Goal: Information Seeking & Learning: Learn about a topic

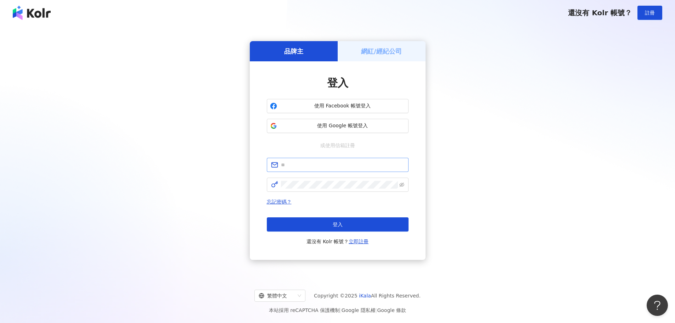
click at [332, 171] on span at bounding box center [338, 165] width 142 height 14
click at [331, 166] on input "text" at bounding box center [342, 165] width 123 height 8
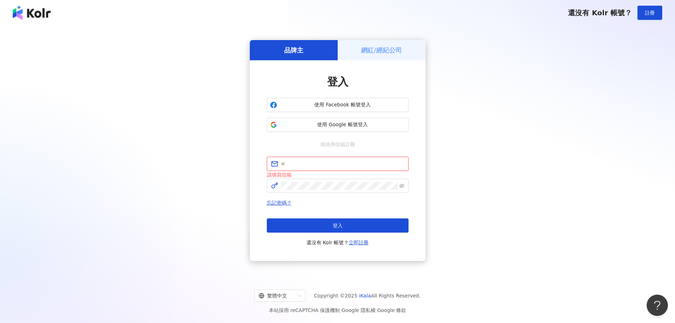
click at [291, 166] on input "text" at bounding box center [342, 164] width 123 height 8
paste input "**********"
type input "**********"
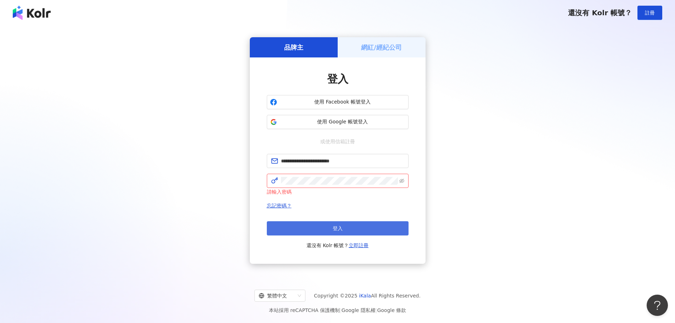
click at [328, 228] on button "登入" at bounding box center [338, 228] width 142 height 14
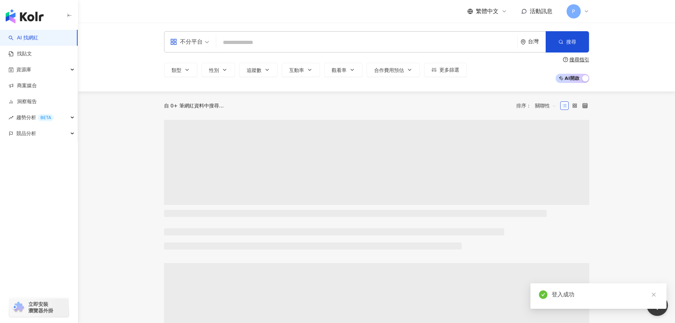
click at [374, 45] on input "search" at bounding box center [366, 42] width 295 height 13
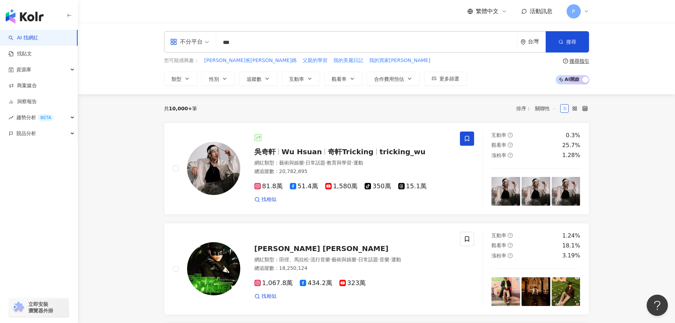
type input "***"
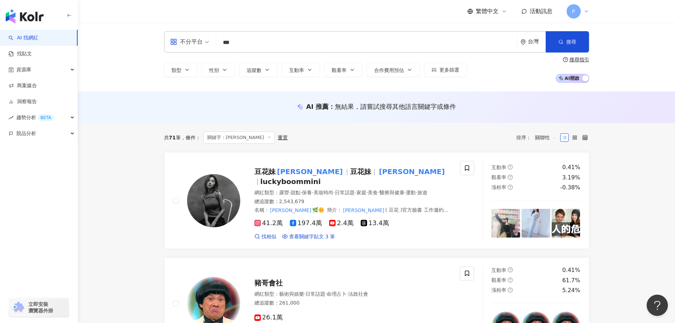
click at [182, 114] on div "AI 推薦 ： 無結果，請嘗試搜尋其他語言關鍵字或條件" at bounding box center [376, 108] width 453 height 13
click at [341, 219] on span "2.4萬" at bounding box center [341, 222] width 24 height 7
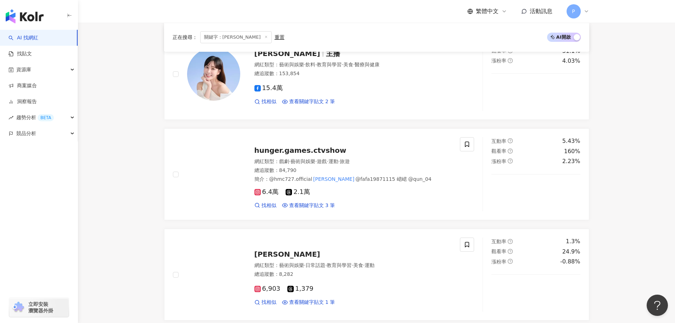
scroll to position [531, 0]
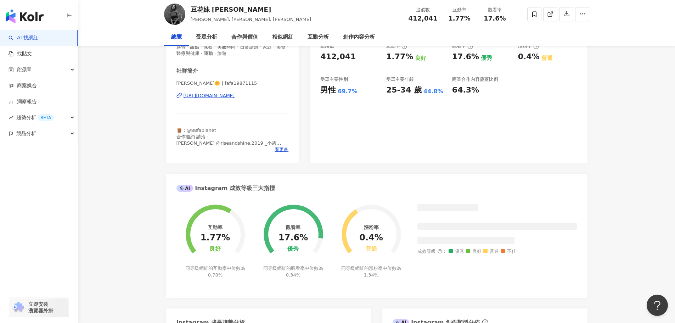
scroll to position [142, 0]
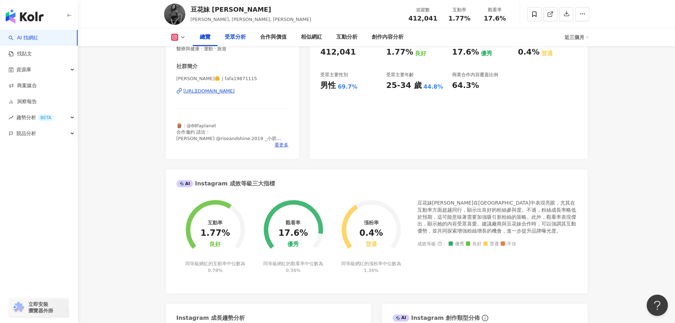
click at [231, 37] on div "受眾分析" at bounding box center [235, 37] width 21 height 8
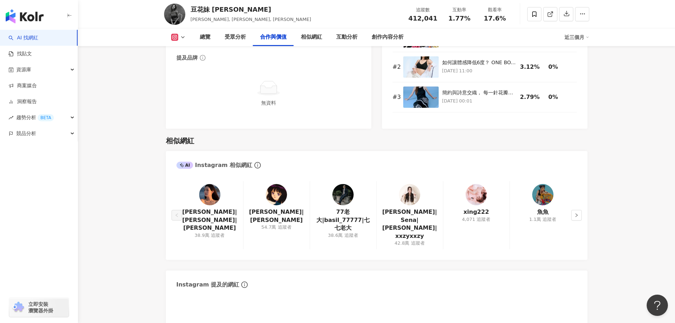
scroll to position [1107, 0]
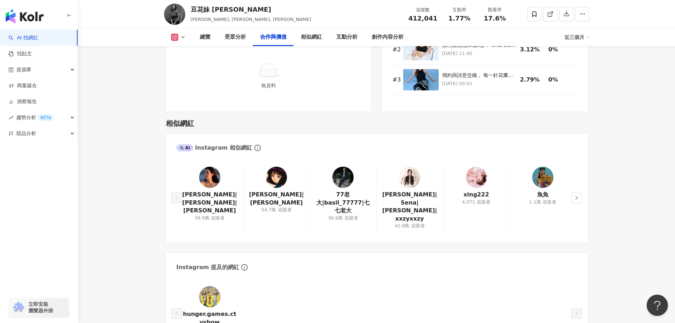
click at [342, 171] on img at bounding box center [342, 176] width 21 height 21
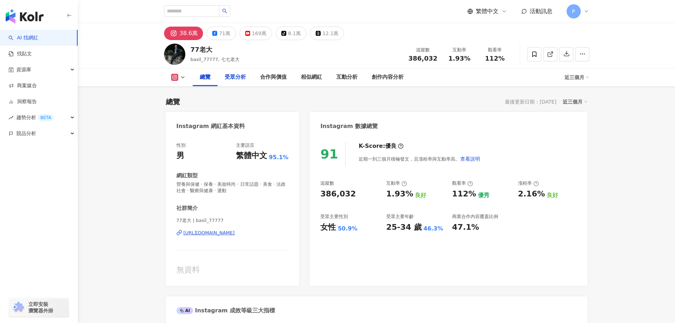
click at [229, 80] on div "受眾分析" at bounding box center [235, 77] width 21 height 8
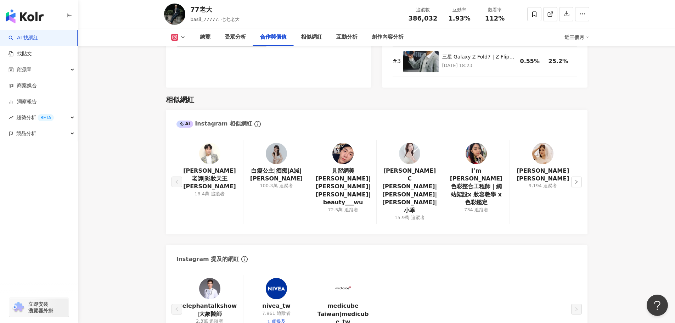
scroll to position [1128, 0]
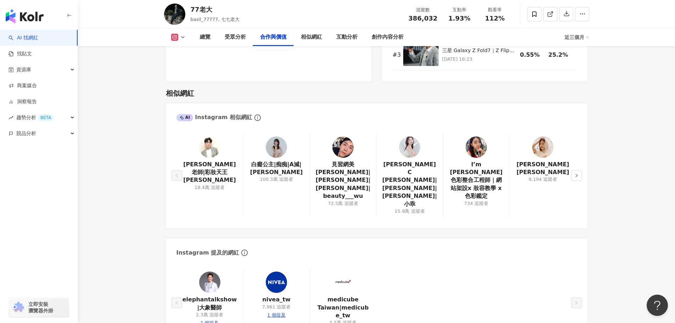
click at [575, 147] on div "明漪Jamie 9,194 追蹤者" at bounding box center [542, 176] width 67 height 84
click at [579, 170] on button "button" at bounding box center [576, 175] width 11 height 11
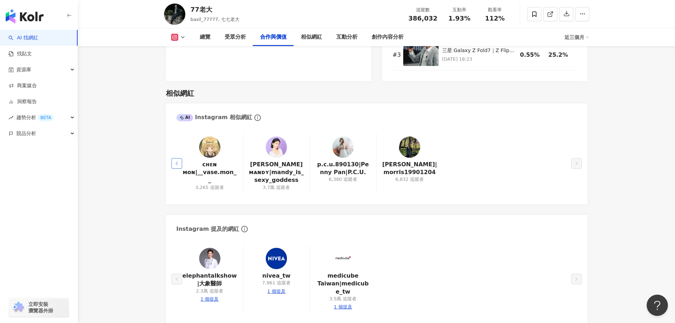
click at [178, 158] on button "button" at bounding box center [176, 163] width 11 height 11
